Goal: Task Accomplishment & Management: Use online tool/utility

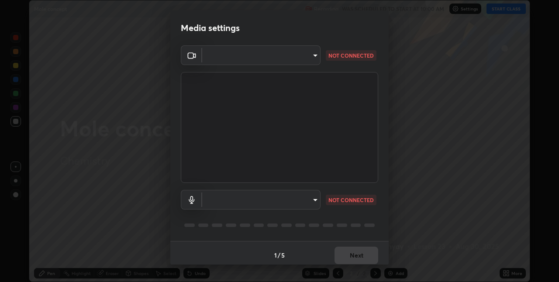
scroll to position [4, 0]
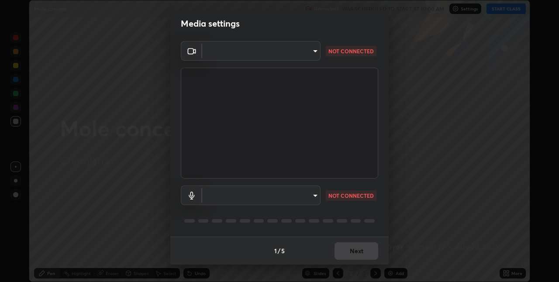
type input "17d47b9a8e6a43c8ebdd6aac700522dacaa6e58ec5f16407bca00d40e6ab781c"
type input "default"
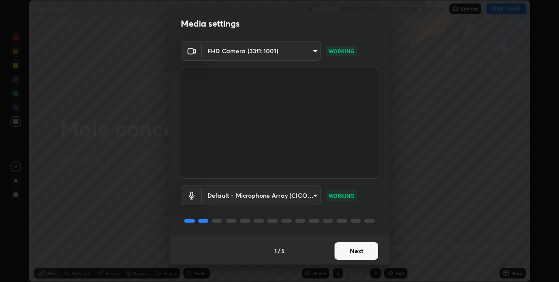
click at [355, 251] on button "Next" at bounding box center [357, 250] width 44 height 17
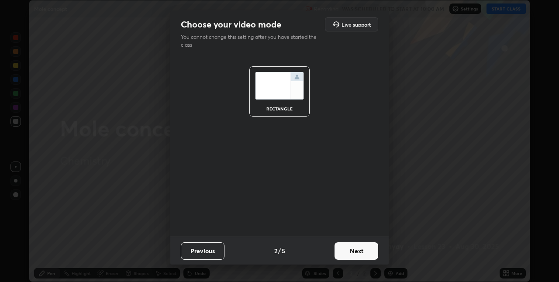
scroll to position [0, 0]
click at [355, 249] on button "Next" at bounding box center [357, 250] width 44 height 17
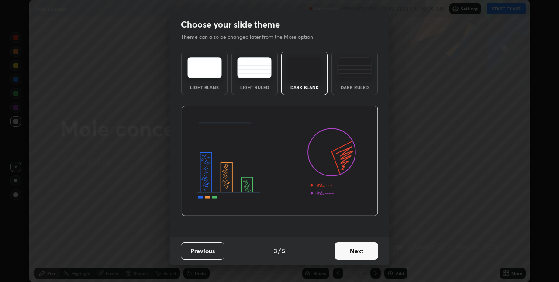
click at [361, 250] on button "Next" at bounding box center [357, 250] width 44 height 17
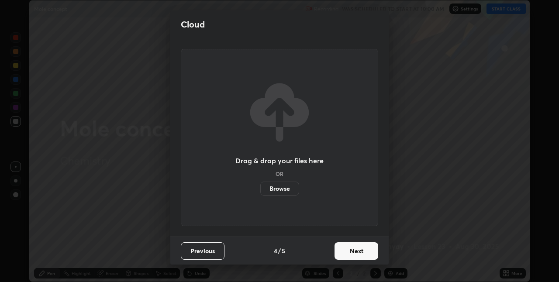
click at [362, 251] on button "Next" at bounding box center [357, 250] width 44 height 17
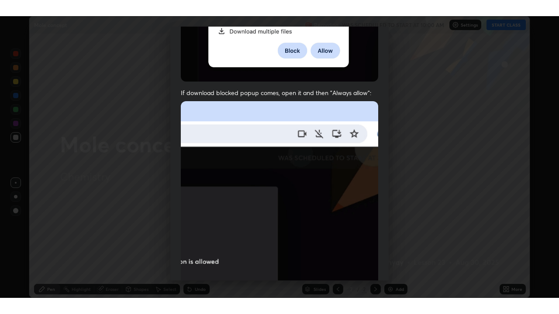
scroll to position [183, 0]
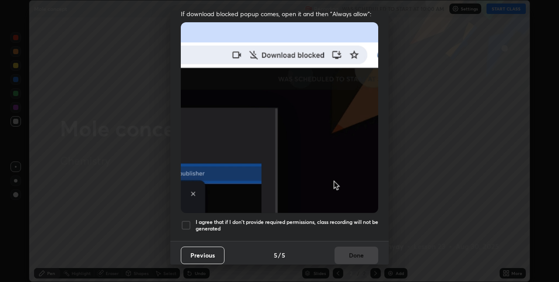
click at [182, 224] on div at bounding box center [186, 225] width 10 height 10
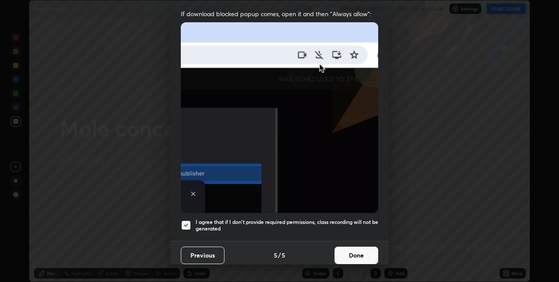
click at [352, 252] on button "Done" at bounding box center [357, 255] width 44 height 17
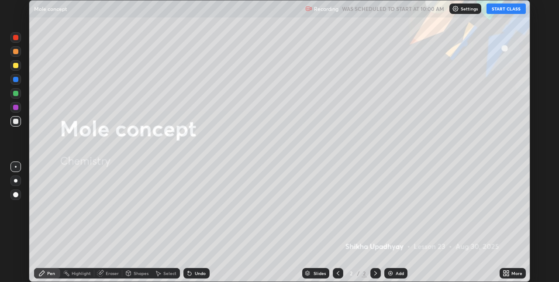
click at [507, 275] on icon at bounding box center [508, 275] width 2 height 2
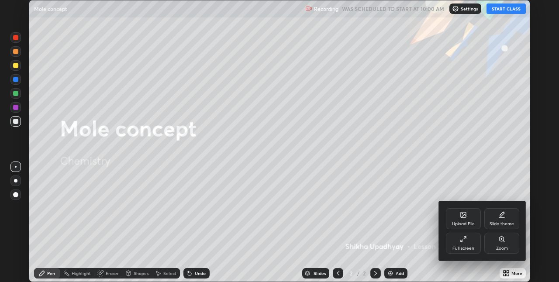
click at [454, 247] on div "Full screen" at bounding box center [463, 248] width 22 height 4
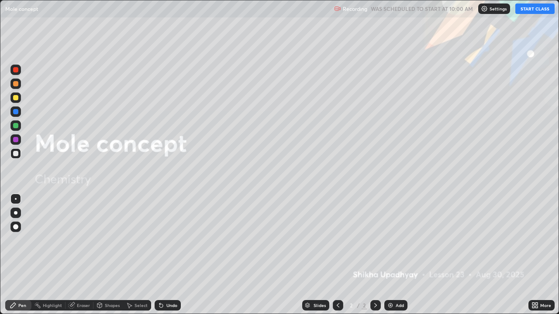
scroll to position [314, 559]
click at [541, 10] on button "START CLASS" at bounding box center [534, 8] width 39 height 10
click at [399, 282] on div "Add" at bounding box center [400, 306] width 8 height 4
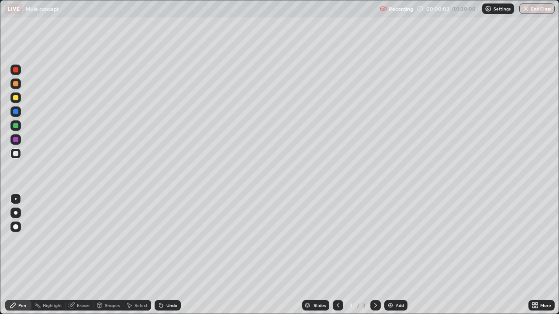
click at [16, 213] on div at bounding box center [15, 212] width 3 height 3
click at [16, 97] on div at bounding box center [15, 97] width 5 height 5
click at [15, 84] on div at bounding box center [15, 83] width 5 height 5
click at [172, 282] on div "Undo" at bounding box center [168, 305] width 26 height 10
click at [171, 282] on div "Undo" at bounding box center [168, 305] width 26 height 10
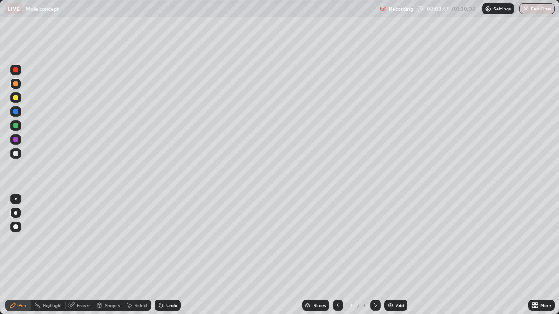
click at [17, 126] on div at bounding box center [15, 125] width 5 height 5
click at [169, 282] on div "Undo" at bounding box center [171, 306] width 11 height 4
click at [15, 155] on div at bounding box center [15, 153] width 5 height 5
click at [397, 282] on div "Add" at bounding box center [395, 305] width 23 height 10
click at [16, 127] on div at bounding box center [15, 125] width 5 height 5
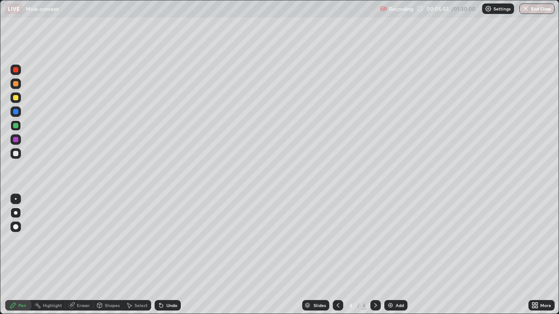
click at [16, 98] on div at bounding box center [15, 97] width 5 height 5
click at [21, 70] on div at bounding box center [15, 70] width 10 height 10
click at [172, 282] on div "Undo" at bounding box center [168, 305] width 26 height 10
click at [17, 154] on div at bounding box center [15, 153] width 5 height 5
click at [401, 282] on div "Add" at bounding box center [400, 306] width 8 height 4
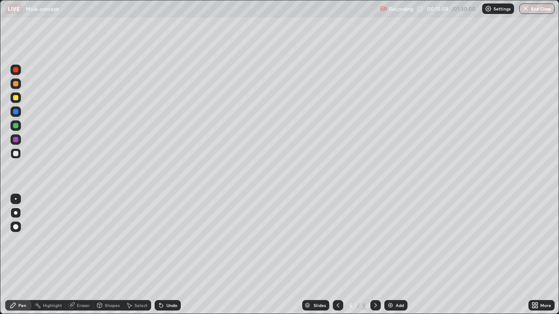
click at [14, 97] on div at bounding box center [15, 97] width 5 height 5
click at [169, 282] on div "Undo" at bounding box center [171, 306] width 11 height 4
click at [17, 157] on div at bounding box center [15, 153] width 10 height 10
click at [16, 98] on div at bounding box center [15, 97] width 5 height 5
click at [16, 125] on div at bounding box center [15, 125] width 5 height 5
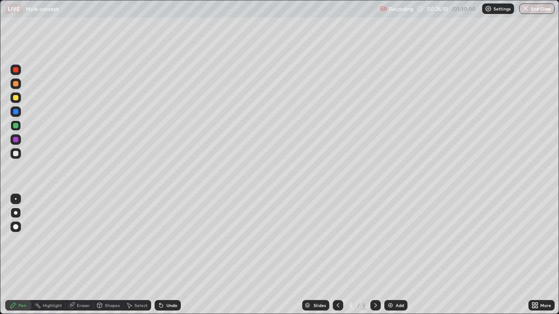
click at [404, 282] on div "Add" at bounding box center [395, 305] width 23 height 10
click at [17, 153] on div at bounding box center [15, 153] width 5 height 5
click at [167, 282] on div "Undo" at bounding box center [171, 306] width 11 height 4
click at [166, 282] on div "Undo" at bounding box center [171, 306] width 11 height 4
click at [83, 282] on div "Eraser" at bounding box center [83, 306] width 13 height 4
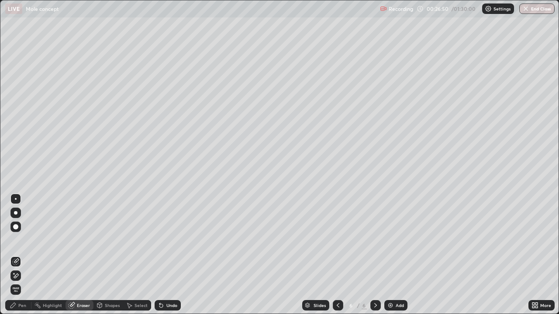
click at [16, 282] on icon at bounding box center [13, 305] width 7 height 7
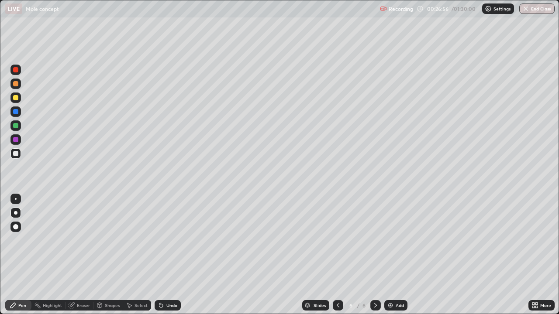
click at [338, 282] on icon at bounding box center [338, 305] width 7 height 7
click at [336, 282] on icon at bounding box center [338, 305] width 7 height 7
click at [338, 282] on icon at bounding box center [338, 306] width 3 height 4
click at [375, 282] on icon at bounding box center [375, 305] width 7 height 7
click at [374, 282] on div at bounding box center [375, 305] width 10 height 10
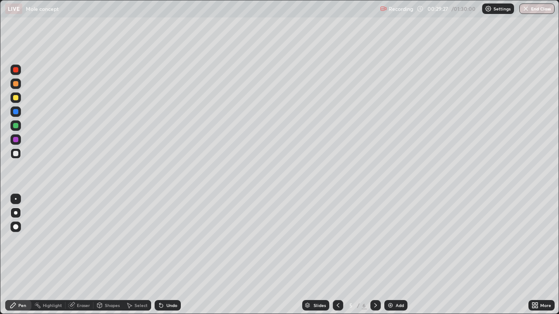
click at [375, 282] on icon at bounding box center [375, 305] width 7 height 7
click at [16, 98] on div at bounding box center [15, 97] width 5 height 5
click at [12, 74] on div at bounding box center [15, 70] width 10 height 10
click at [399, 282] on div "Add" at bounding box center [400, 306] width 8 height 4
click at [16, 154] on div at bounding box center [15, 153] width 5 height 5
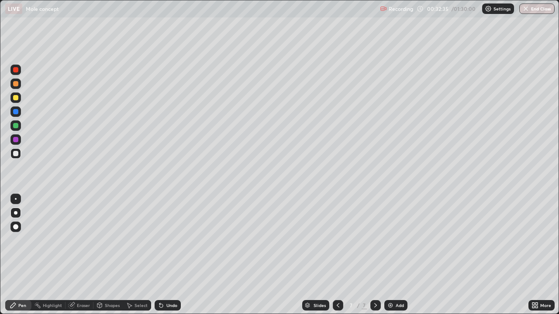
click at [16, 97] on div at bounding box center [15, 97] width 5 height 5
click at [88, 282] on div "Eraser" at bounding box center [83, 306] width 13 height 4
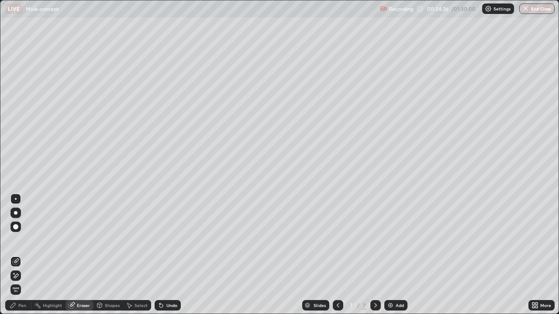
click at [23, 282] on div "Pen" at bounding box center [22, 306] width 8 height 4
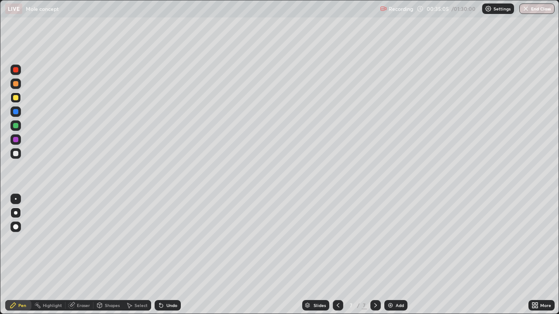
click at [172, 282] on div "Undo" at bounding box center [171, 306] width 11 height 4
click at [174, 282] on div "Undo" at bounding box center [171, 306] width 11 height 4
click at [17, 154] on div at bounding box center [15, 153] width 5 height 5
click at [403, 282] on div "Add" at bounding box center [395, 305] width 23 height 10
click at [17, 100] on div at bounding box center [15, 97] width 5 height 5
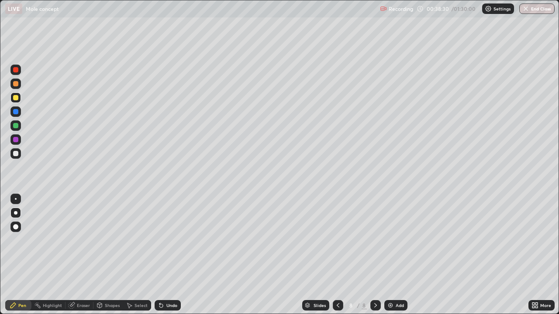
click at [19, 85] on div at bounding box center [15, 84] width 10 height 10
click at [16, 112] on div at bounding box center [15, 111] width 5 height 5
click at [163, 282] on icon at bounding box center [161, 305] width 7 height 7
click at [16, 154] on div at bounding box center [15, 153] width 5 height 5
click at [114, 282] on div "Shapes" at bounding box center [112, 306] width 15 height 4
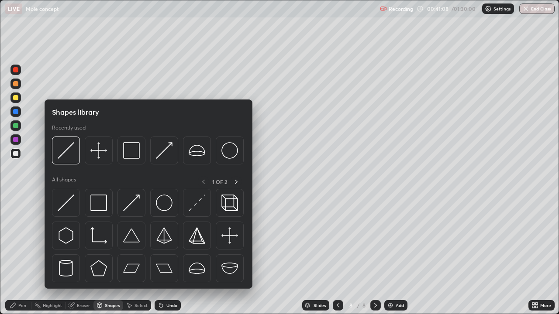
click at [85, 282] on div "Eraser" at bounding box center [83, 306] width 13 height 4
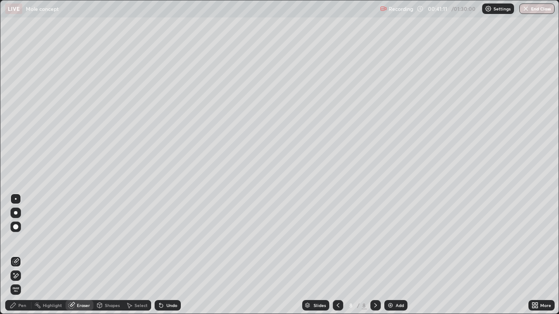
click at [168, 282] on div "Undo" at bounding box center [171, 306] width 11 height 4
click at [401, 282] on div "Add" at bounding box center [400, 306] width 8 height 4
click at [22, 282] on div "Pen" at bounding box center [22, 306] width 8 height 4
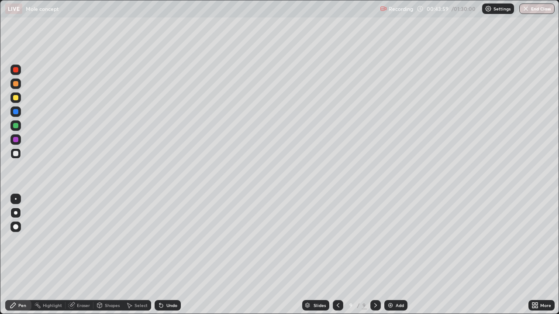
click at [17, 100] on div at bounding box center [15, 97] width 5 height 5
click at [16, 156] on div at bounding box center [15, 153] width 5 height 5
click at [165, 282] on div "Undo" at bounding box center [168, 305] width 26 height 10
click at [18, 99] on div at bounding box center [15, 97] width 5 height 5
click at [167, 282] on div "Undo" at bounding box center [171, 306] width 11 height 4
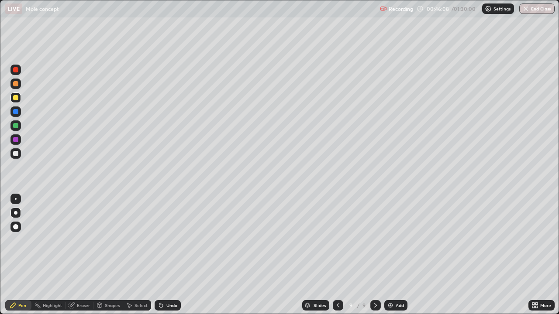
click at [168, 282] on div "Undo" at bounding box center [168, 305] width 26 height 10
click at [172, 282] on div "Undo" at bounding box center [168, 305] width 26 height 10
click at [17, 71] on div at bounding box center [15, 69] width 5 height 5
click at [19, 153] on div at bounding box center [15, 153] width 10 height 10
click at [77, 282] on div "Eraser" at bounding box center [83, 306] width 13 height 4
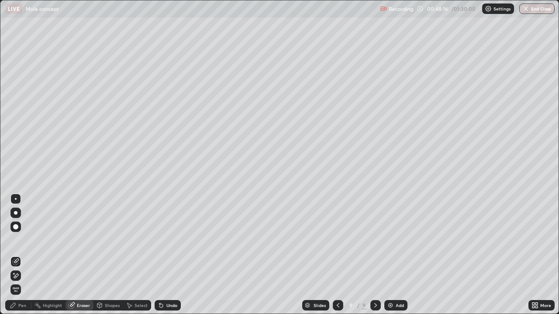
click at [23, 282] on div "Pen" at bounding box center [22, 306] width 8 height 4
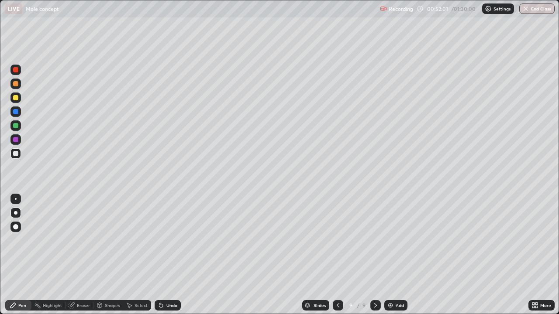
click at [80, 282] on div "Eraser" at bounding box center [83, 306] width 13 height 4
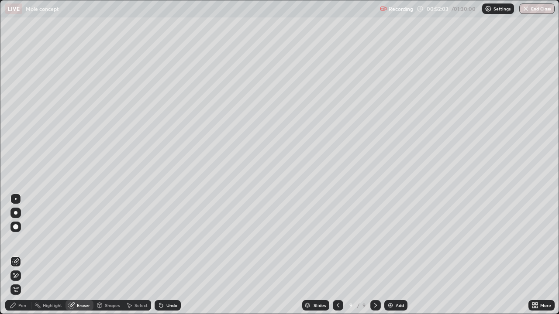
click at [21, 282] on div "Pen" at bounding box center [22, 306] width 8 height 4
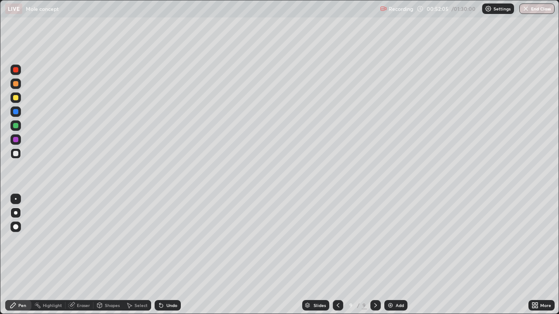
click at [16, 126] on div at bounding box center [15, 125] width 5 height 5
click at [396, 282] on div "Add" at bounding box center [400, 306] width 8 height 4
click at [16, 98] on div at bounding box center [15, 97] width 5 height 5
click at [15, 70] on div at bounding box center [15, 69] width 5 height 5
click at [76, 282] on div "Eraser" at bounding box center [80, 305] width 28 height 10
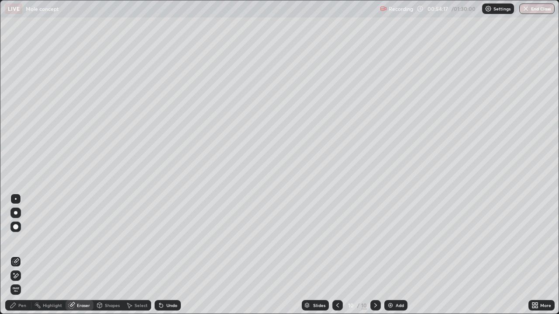
click at [21, 282] on div "Pen" at bounding box center [22, 306] width 8 height 4
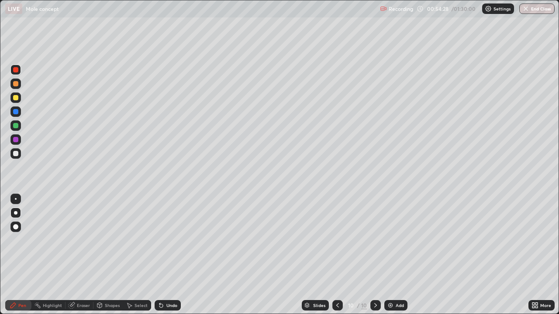
click at [339, 282] on icon at bounding box center [337, 305] width 7 height 7
click at [375, 282] on icon at bounding box center [375, 305] width 7 height 7
click at [16, 126] on div at bounding box center [15, 125] width 5 height 5
click at [16, 153] on div at bounding box center [15, 153] width 5 height 5
click at [168, 282] on div "Undo" at bounding box center [171, 306] width 11 height 4
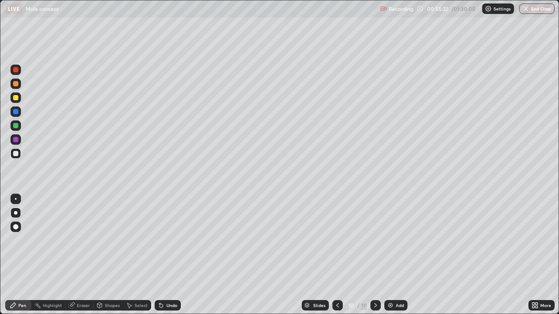
click at [165, 282] on div "Undo" at bounding box center [168, 305] width 26 height 10
click at [19, 126] on div at bounding box center [15, 126] width 10 height 10
click at [338, 282] on icon at bounding box center [337, 306] width 3 height 4
click at [375, 282] on icon at bounding box center [375, 306] width 3 height 4
click at [170, 282] on div "Undo" at bounding box center [171, 306] width 11 height 4
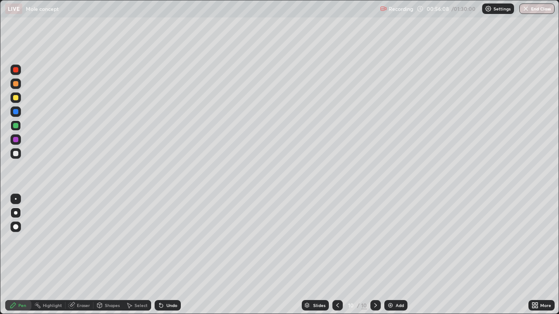
click at [169, 282] on div "Undo" at bounding box center [171, 306] width 11 height 4
click at [168, 282] on div "Undo" at bounding box center [168, 305] width 26 height 10
click at [17, 71] on div at bounding box center [15, 69] width 5 height 5
click at [338, 282] on icon at bounding box center [337, 306] width 3 height 4
click at [376, 282] on icon at bounding box center [375, 305] width 7 height 7
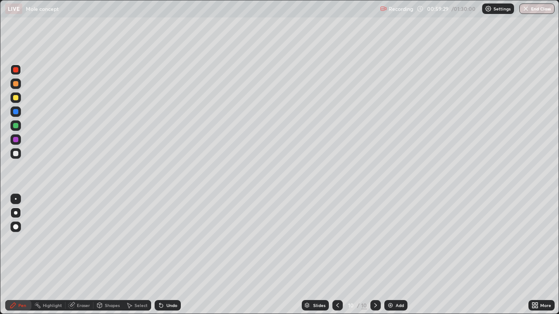
click at [398, 282] on div "Add" at bounding box center [400, 306] width 8 height 4
click at [17, 99] on div at bounding box center [15, 97] width 5 height 5
click at [15, 72] on div at bounding box center [15, 69] width 5 height 5
click at [16, 100] on div at bounding box center [15, 97] width 5 height 5
click at [170, 282] on div "Undo" at bounding box center [171, 306] width 11 height 4
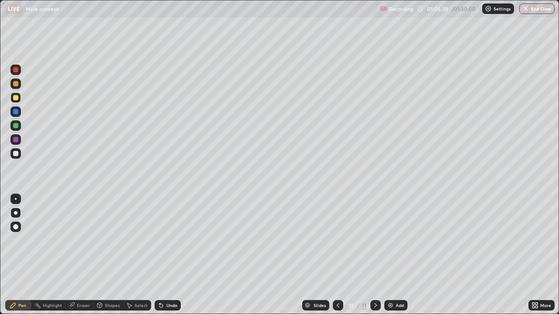
click at [15, 69] on div at bounding box center [15, 69] width 5 height 5
click at [168, 282] on div "Undo" at bounding box center [171, 306] width 11 height 4
click at [169, 282] on div "Undo" at bounding box center [171, 306] width 11 height 4
click at [400, 282] on div "Add" at bounding box center [395, 305] width 23 height 10
click at [17, 155] on div at bounding box center [15, 153] width 5 height 5
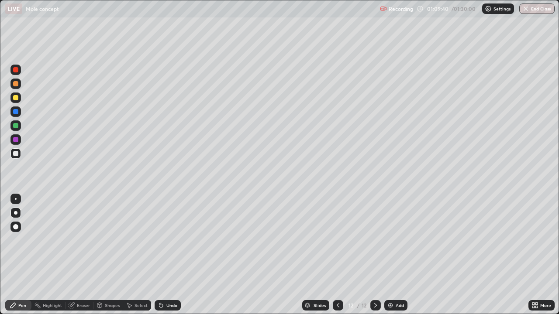
click at [17, 83] on div at bounding box center [15, 83] width 5 height 5
click at [18, 137] on div at bounding box center [15, 140] width 10 height 10
click at [168, 282] on div "Undo" at bounding box center [171, 306] width 11 height 4
click at [16, 155] on div at bounding box center [15, 153] width 5 height 5
click at [20, 97] on div at bounding box center [15, 98] width 10 height 10
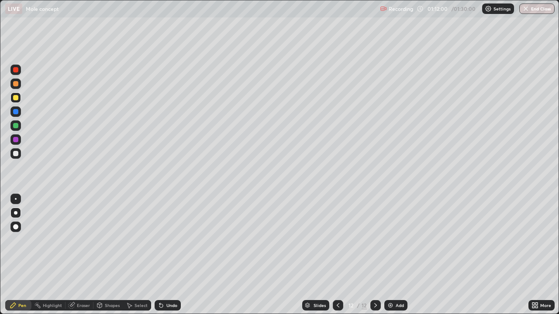
click at [19, 69] on div at bounding box center [15, 70] width 10 height 10
click at [171, 282] on div "Undo" at bounding box center [171, 306] width 11 height 4
click at [80, 282] on div "Eraser" at bounding box center [83, 306] width 13 height 4
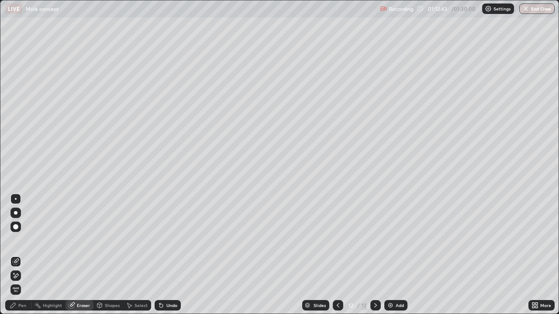
click at [14, 273] on icon at bounding box center [14, 273] width 1 height 1
click at [19, 282] on div "Pen" at bounding box center [22, 306] width 8 height 4
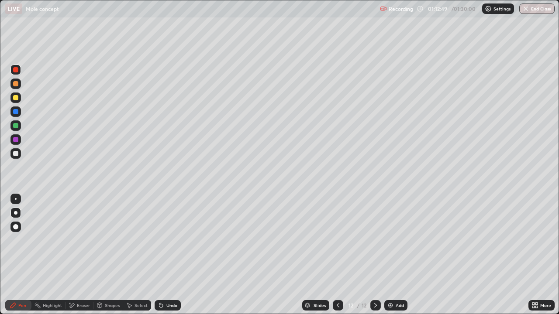
click at [14, 155] on div at bounding box center [15, 153] width 5 height 5
click at [166, 282] on div "Undo" at bounding box center [171, 306] width 11 height 4
click at [168, 282] on div "Undo" at bounding box center [171, 306] width 11 height 4
click at [167, 282] on div "Undo" at bounding box center [171, 306] width 11 height 4
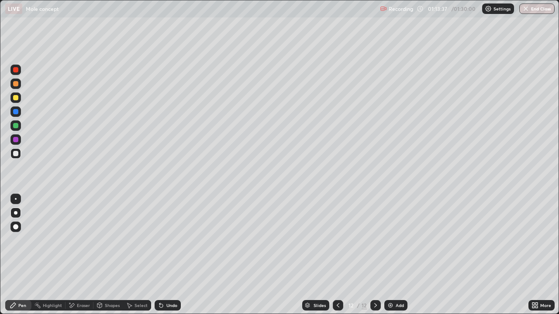
click at [167, 282] on div "Undo" at bounding box center [171, 306] width 11 height 4
click at [19, 69] on div at bounding box center [15, 70] width 10 height 10
click at [168, 282] on div "Undo" at bounding box center [168, 305] width 26 height 10
click at [164, 282] on div "Undo" at bounding box center [168, 305] width 26 height 10
click at [88, 282] on div "Eraser" at bounding box center [83, 306] width 13 height 4
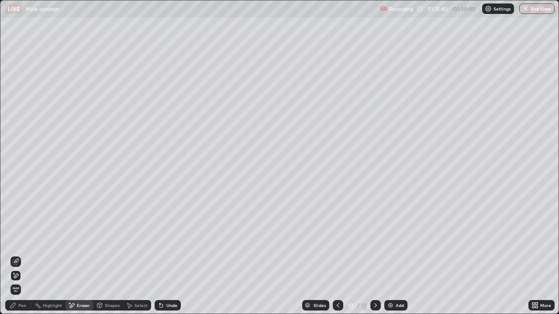
click at [21, 282] on div "Pen" at bounding box center [18, 305] width 26 height 10
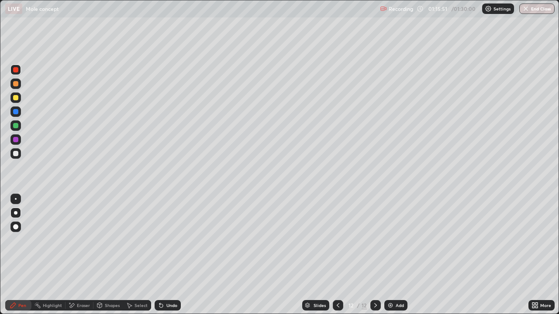
click at [19, 99] on div at bounding box center [15, 98] width 10 height 10
click at [166, 282] on div "Undo" at bounding box center [171, 306] width 11 height 4
click at [165, 282] on div "Undo" at bounding box center [168, 305] width 26 height 10
click at [538, 9] on button "End Class" at bounding box center [536, 8] width 35 height 10
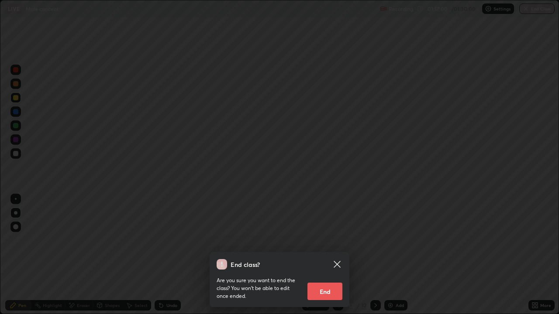
click at [318, 282] on button "End" at bounding box center [324, 291] width 35 height 17
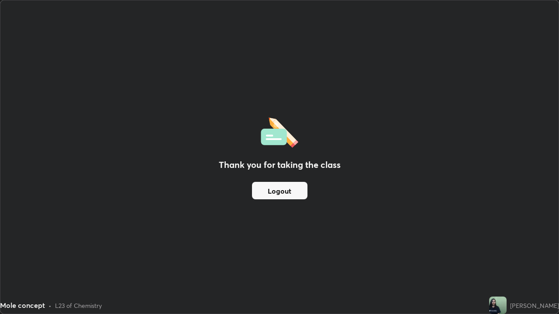
click at [475, 252] on div "Thank you for taking the class Logout" at bounding box center [279, 157] width 558 height 314
click at [292, 193] on button "Logout" at bounding box center [279, 190] width 55 height 17
click at [283, 191] on button "Logout" at bounding box center [279, 190] width 55 height 17
click at [277, 193] on button "Logout" at bounding box center [279, 190] width 55 height 17
click at [288, 190] on button "Logout" at bounding box center [279, 190] width 55 height 17
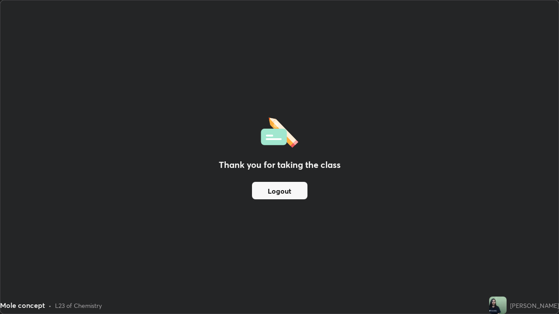
click at [288, 188] on button "Logout" at bounding box center [279, 190] width 55 height 17
click at [283, 192] on button "Logout" at bounding box center [279, 190] width 55 height 17
click at [285, 192] on button "Logout" at bounding box center [279, 190] width 55 height 17
click at [285, 190] on button "Logout" at bounding box center [279, 190] width 55 height 17
